Goal: Book appointment/travel/reservation

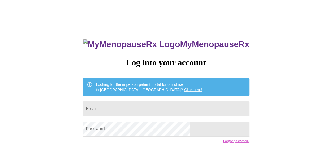
click at [142, 105] on input "Email" at bounding box center [165, 109] width 167 height 15
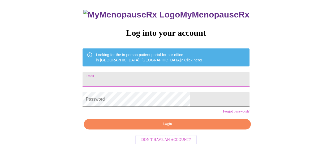
scroll to position [42, 0]
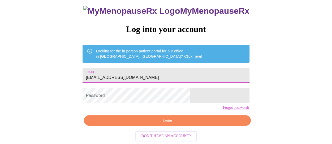
type input "[EMAIL_ADDRESS][DOMAIN_NAME]"
click at [223, 108] on link "Forgot password?" at bounding box center [236, 108] width 27 height 4
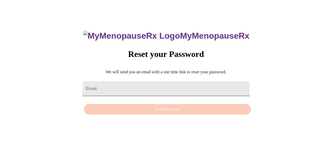
click at [126, 83] on input "Email" at bounding box center [165, 88] width 167 height 15
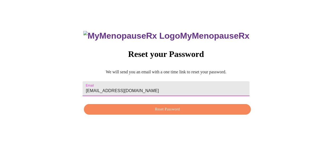
type input "[EMAIL_ADDRESS][DOMAIN_NAME]"
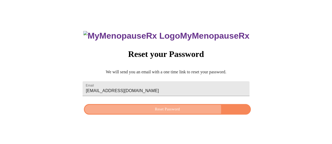
click at [170, 110] on span "Reset Password" at bounding box center [167, 109] width 154 height 7
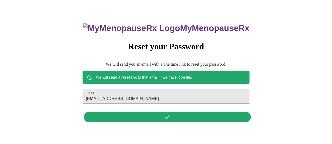
scroll to position [0, 0]
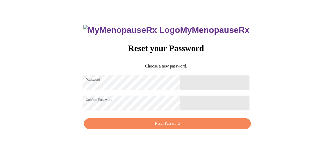
click at [277, 103] on div "MyMenopauseRx Reset your Password Choose a new password. Password Confirm Passw…" at bounding box center [165, 74] width 327 height 144
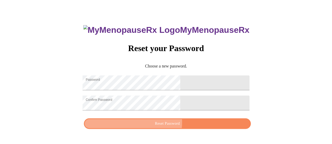
click at [166, 126] on span "Reset Password" at bounding box center [167, 124] width 154 height 7
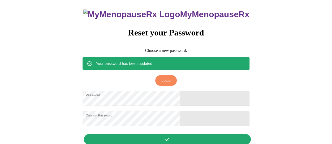
scroll to position [6, 0]
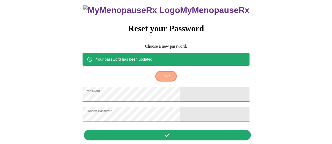
click at [164, 73] on span "Login" at bounding box center [165, 76] width 9 height 7
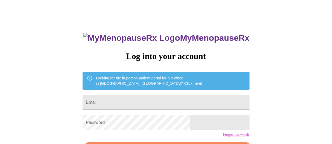
click at [134, 99] on input "Email" at bounding box center [165, 102] width 167 height 15
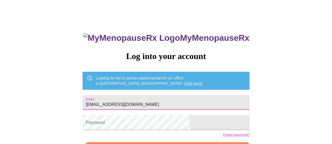
type input "[EMAIL_ADDRESS][DOMAIN_NAME]"
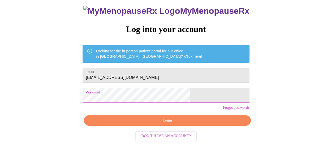
scroll to position [42, 0]
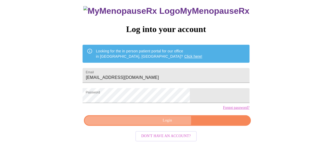
click at [167, 121] on span "Login" at bounding box center [167, 120] width 154 height 7
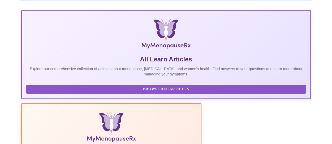
scroll to position [89, 0]
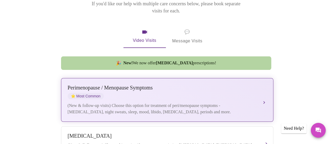
scroll to position [92, 0]
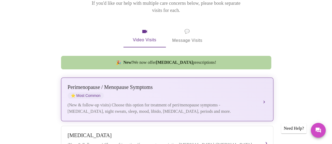
click at [263, 92] on button "[MEDICAL_DATA] / Menopause Symptoms ⭐ Most Common (New & follow-up visits) Choo…" at bounding box center [167, 100] width 212 height 44
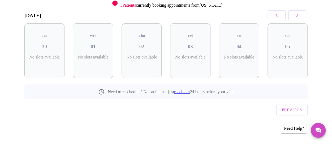
scroll to position [72, 0]
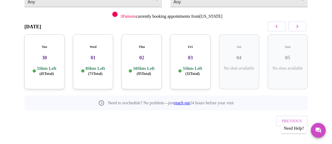
click at [301, 22] on button "button" at bounding box center [297, 26] width 18 height 10
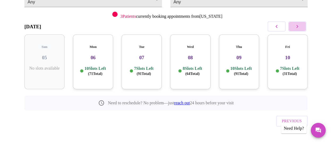
click at [301, 22] on button "button" at bounding box center [297, 26] width 18 height 10
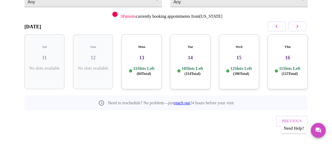
click at [300, 25] on icon "button" at bounding box center [297, 26] width 6 height 6
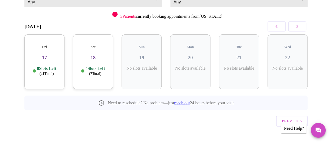
click at [300, 25] on icon "button" at bounding box center [297, 26] width 6 height 6
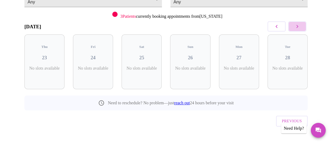
click at [300, 25] on icon "button" at bounding box center [297, 26] width 6 height 6
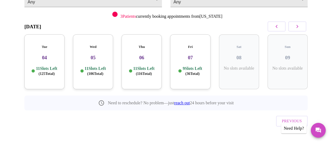
click at [98, 55] on h3 "05" at bounding box center [93, 58] width 32 height 6
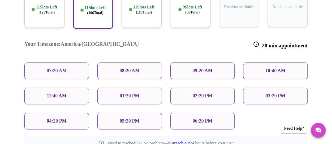
scroll to position [134, 0]
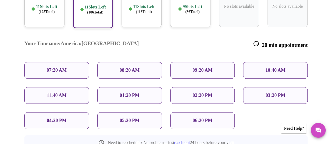
click at [138, 93] on p "01:20 PM" at bounding box center [130, 96] width 20 height 6
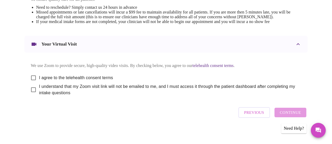
scroll to position [242, 0]
click at [33, 79] on input "I agree to the telehealth consent terms" at bounding box center [33, 77] width 11 height 11
checkbox input "true"
click at [32, 95] on input "I understand that my Zoom visit link will not be emailed to me, and I must acce…" at bounding box center [33, 89] width 11 height 11
checkbox input "true"
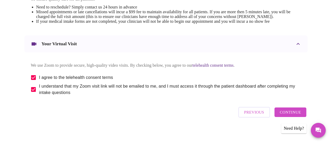
click at [291, 116] on span "Continue" at bounding box center [289, 112] width 21 height 7
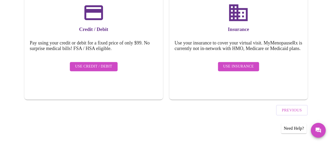
scroll to position [89, 0]
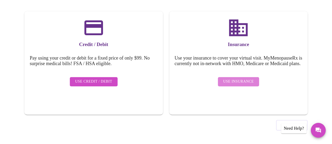
click at [243, 83] on span "Use Insurance" at bounding box center [238, 81] width 30 height 7
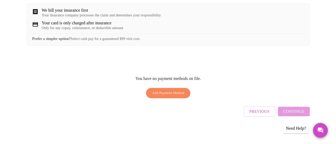
scroll to position [107, 0]
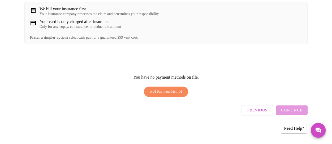
click at [166, 95] on span "Add Payment Method" at bounding box center [166, 92] width 32 height 6
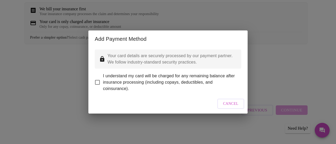
click at [96, 78] on input "I understand my card will be charged for any remaining balance after insurance …" at bounding box center [97, 82] width 11 height 11
checkbox input "true"
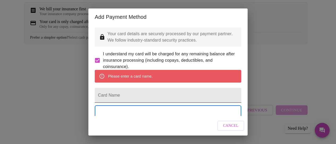
click at [147, 103] on input "Card Name" at bounding box center [168, 95] width 146 height 15
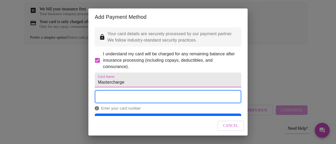
type input "Mastercharge"
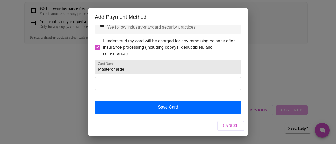
scroll to position [27, 0]
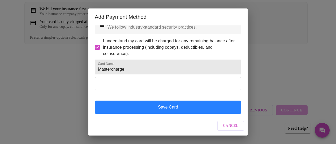
click at [173, 104] on button "Save Card" at bounding box center [168, 107] width 146 height 13
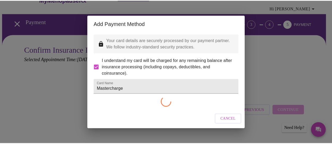
scroll to position [13, 0]
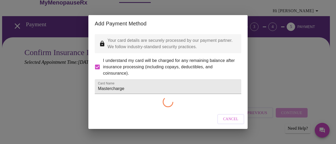
checkbox input "false"
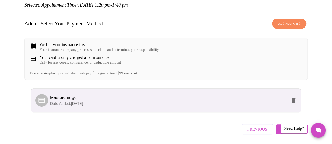
scroll to position [93, 0]
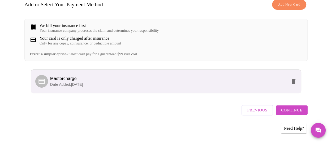
click at [297, 112] on span "Continue" at bounding box center [291, 110] width 21 height 7
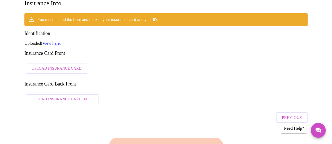
click at [50, 65] on span "Upload Insurance Card" at bounding box center [57, 68] width 50 height 7
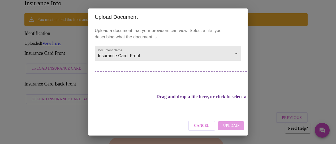
click at [227, 123] on div "Cancel Upload" at bounding box center [167, 126] width 159 height 20
click at [229, 126] on div "Cancel Upload" at bounding box center [167, 126] width 159 height 20
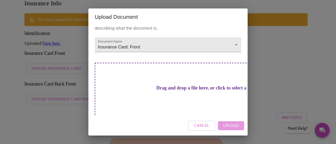
scroll to position [11, 0]
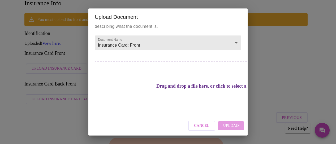
click at [158, 89] on h3 "Drag and drop a file here, or click to select a file" at bounding box center [205, 87] width 146 height 6
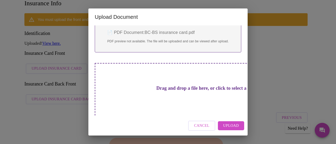
scroll to position [50, 0]
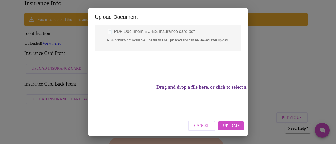
click at [161, 90] on h3 "Drag and drop a file here, or click to select a file" at bounding box center [205, 88] width 146 height 6
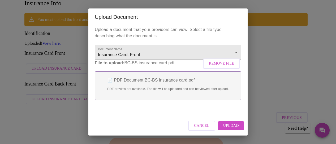
scroll to position [0, 0]
click at [228, 125] on span "Upload" at bounding box center [231, 126] width 16 height 7
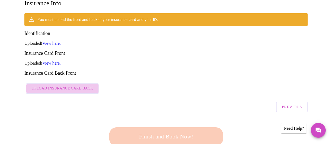
click at [75, 85] on span "Upload Insurance Card Back" at bounding box center [63, 88] width 62 height 7
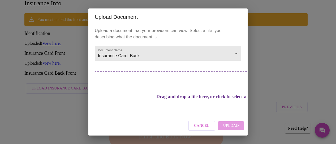
click at [158, 95] on h3 "Drag and drop a file here, or click to select a file" at bounding box center [205, 97] width 146 height 6
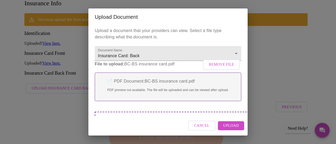
click at [234, 126] on span "Upload" at bounding box center [231, 126] width 16 height 7
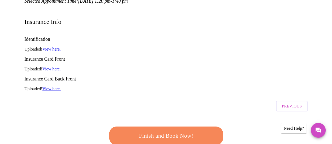
scroll to position [70, 0]
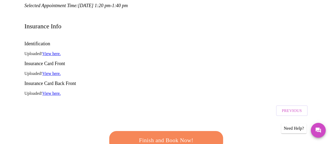
click at [50, 51] on link "View here." at bounding box center [51, 53] width 18 height 5
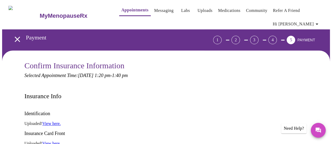
click at [316, 22] on icon "button" at bounding box center [316, 24] width 6 height 6
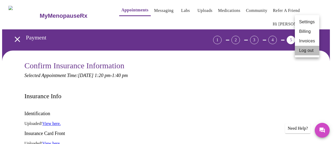
click at [310, 50] on li "Log out" at bounding box center [307, 51] width 24 height 10
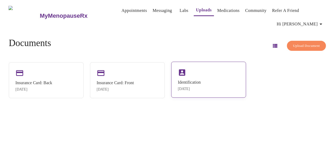
click at [198, 84] on div "Identification" at bounding box center [189, 82] width 23 height 5
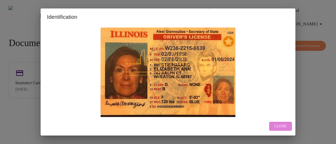
click at [285, 124] on span "Close" at bounding box center [280, 126] width 12 height 7
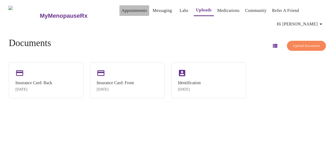
click at [131, 8] on link "Appointments" at bounding box center [133, 10] width 25 height 7
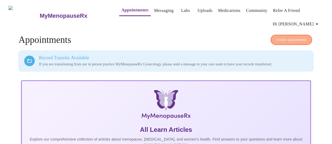
click at [297, 37] on span "Create Appointment" at bounding box center [291, 40] width 30 height 6
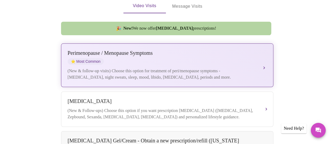
scroll to position [126, 0]
click at [264, 57] on button "[MEDICAL_DATA] / Menopause Symptoms ⭐ Most Common (New & follow-up visits) Choo…" at bounding box center [167, 65] width 212 height 44
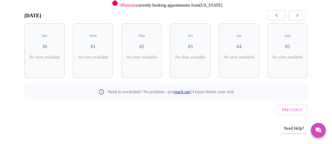
scroll to position [72, 0]
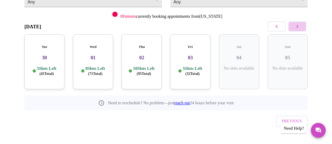
click at [297, 27] on icon "button" at bounding box center [297, 26] width 6 height 6
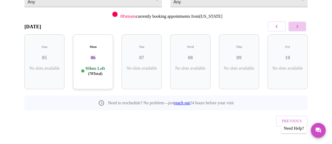
click at [297, 27] on icon "button" at bounding box center [297, 26] width 6 height 6
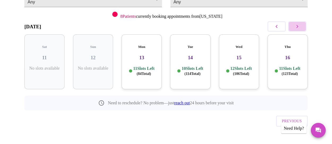
click at [297, 27] on icon "button" at bounding box center [297, 26] width 6 height 6
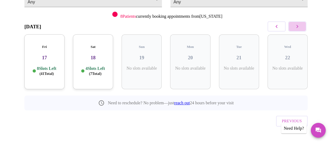
click at [297, 27] on icon "button" at bounding box center [297, 26] width 6 height 6
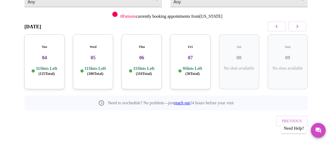
click at [91, 59] on div "Wed 05 11 Slots Left ( 106 Total)" at bounding box center [93, 61] width 40 height 55
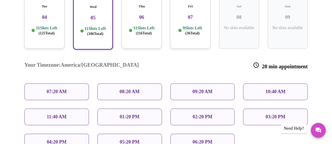
scroll to position [113, 0]
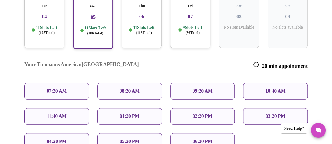
click at [120, 114] on p "01:20 PM" at bounding box center [130, 117] width 20 height 6
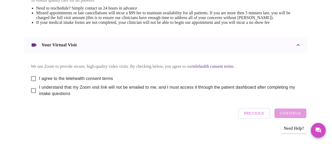
scroll to position [242, 0]
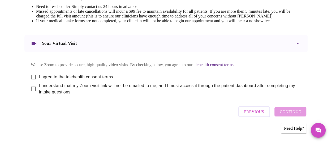
click at [32, 79] on input "I agree to the telehealth consent terms" at bounding box center [33, 77] width 11 height 11
checkbox input "true"
click at [31, 95] on input "I understand that my Zoom visit link will not be emailed to me, and I must acce…" at bounding box center [33, 89] width 11 height 11
checkbox input "true"
click at [292, 115] on span "Continue" at bounding box center [289, 111] width 21 height 7
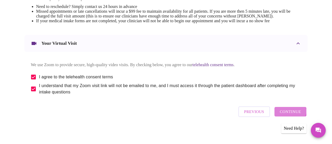
scroll to position [89, 0]
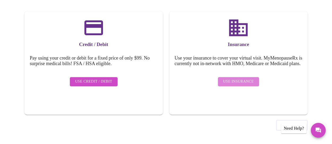
click at [240, 83] on span "Use Insurance" at bounding box center [238, 81] width 30 height 7
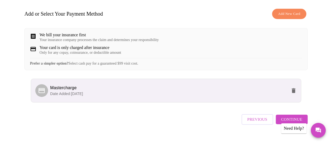
scroll to position [93, 0]
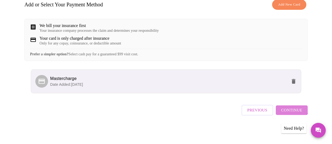
click at [293, 110] on span "Continue" at bounding box center [291, 110] width 21 height 7
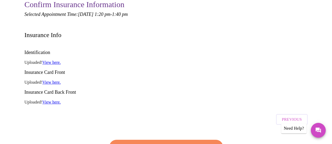
scroll to position [61, 0]
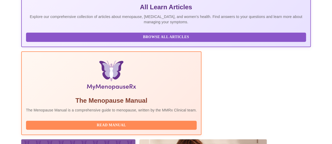
scroll to position [180, 0]
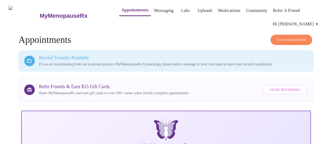
click at [159, 10] on link "Messaging" at bounding box center [163, 10] width 19 height 7
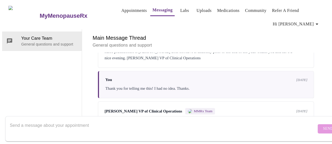
scroll to position [130, 0]
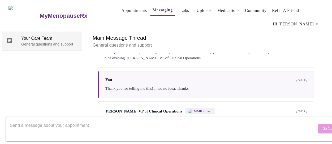
click at [43, 42] on p "General questions and support" at bounding box center [49, 44] width 56 height 5
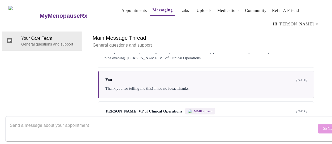
scroll to position [27, 0]
click at [11, 121] on textarea "Send a message about your appointment" at bounding box center [163, 128] width 306 height 17
click at [48, 121] on textarea "Dear [PERSON_NAME], Please" at bounding box center [163, 128] width 306 height 17
click at [28, 125] on textarea "Dear [PERSON_NAME] NP, Please" at bounding box center [163, 128] width 306 height 17
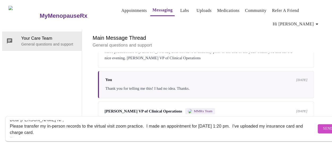
scroll to position [5, 0]
click at [268, 122] on textarea "Dear [PERSON_NAME] NP, Please transfer my in-person records to the virtual visi…" at bounding box center [163, 128] width 306 height 17
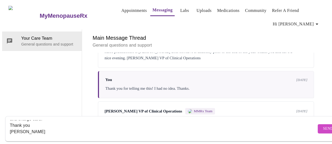
type textarea "Dear [PERSON_NAME] NP, Please transfer my in-person records to the virtual visi…"
click at [323, 126] on span "Send" at bounding box center [328, 129] width 10 height 7
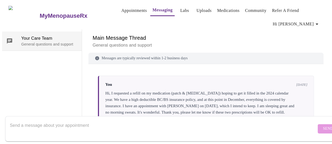
scroll to position [0, 0]
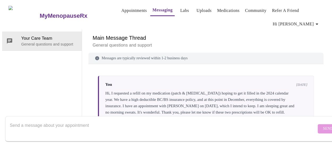
click at [318, 24] on icon "button" at bounding box center [316, 24] width 3 height 1
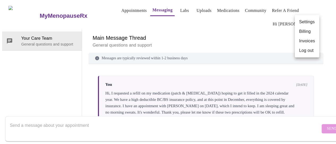
click at [305, 51] on li "Log out" at bounding box center [307, 51] width 24 height 10
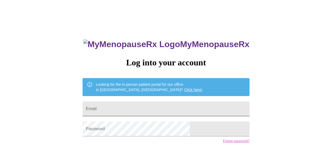
click at [128, 103] on input "Email" at bounding box center [165, 109] width 167 height 15
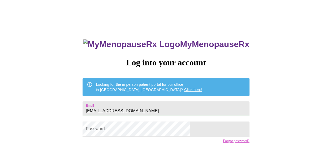
type input "[EMAIL_ADDRESS][DOMAIN_NAME]"
